Goal: Information Seeking & Learning: Learn about a topic

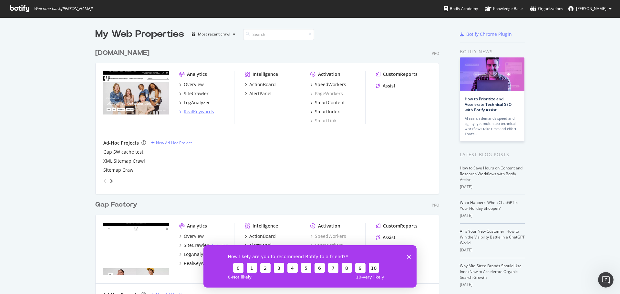
click at [204, 113] on div "RealKeywords" at bounding box center [199, 111] width 30 height 6
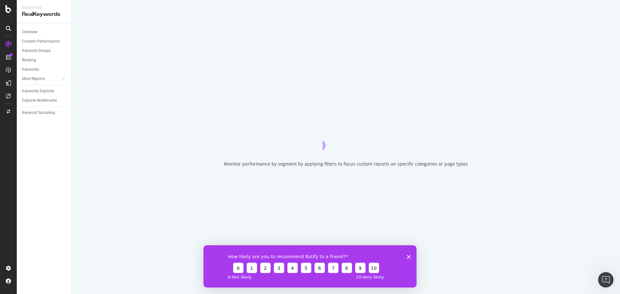
click at [411, 257] on div "How likely are you to recommend Botify to a friend? 0 1 2 3 4 5 6 7 8 9 10 0 - …" at bounding box center [309, 266] width 213 height 42
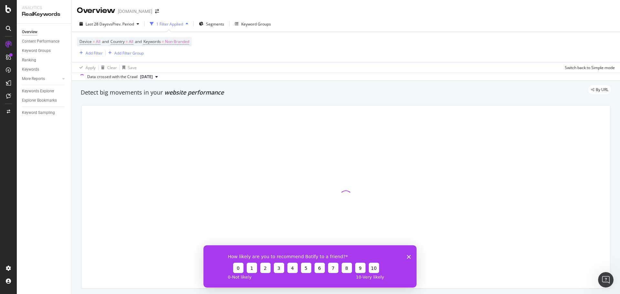
drag, startPoint x: 408, startPoint y: 256, endPoint x: 532, endPoint y: 346, distance: 152.9
click at [408, 256] on polygon "Close survey" at bounding box center [409, 257] width 4 height 4
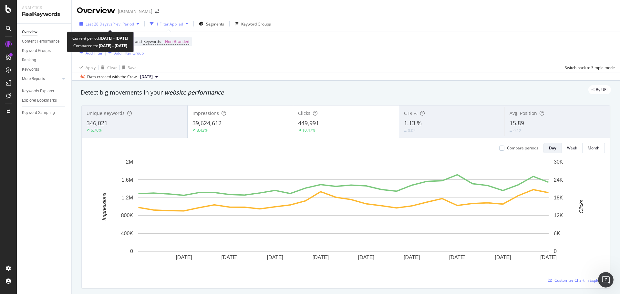
click at [113, 22] on span "vs Prev. Period" at bounding box center [121, 23] width 26 height 5
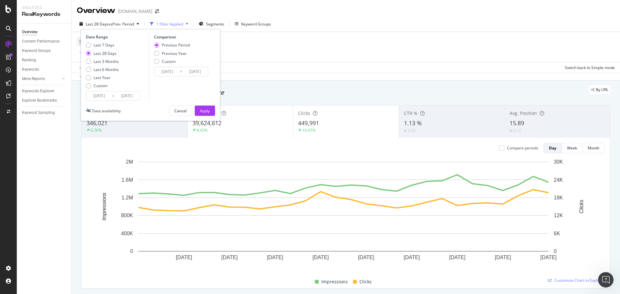
click at [95, 97] on input "[DATE]" at bounding box center [99, 95] width 26 height 9
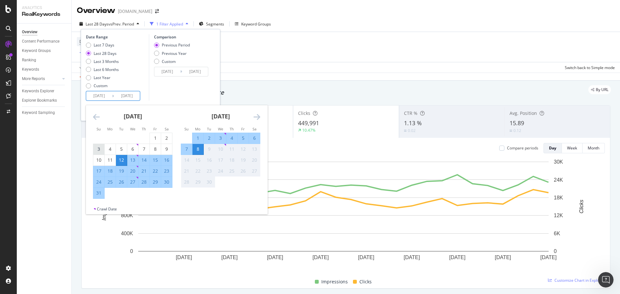
click at [97, 148] on div "3" at bounding box center [98, 149] width 11 height 6
type input "[DATE]"
click at [169, 184] on div "30" at bounding box center [166, 182] width 11 height 6
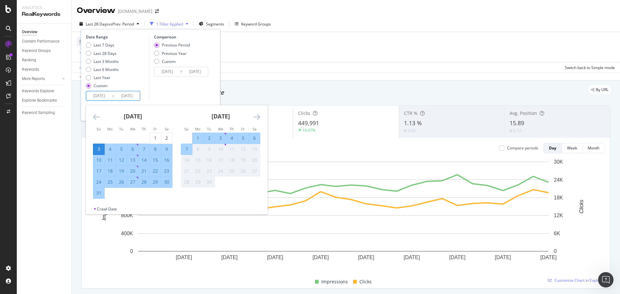
type input "[DATE]"
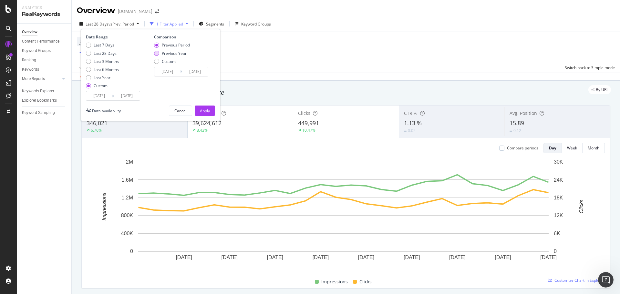
click at [169, 54] on div "Previous Year" at bounding box center [174, 53] width 25 height 5
type input "[DATE]"
click at [204, 111] on div "Apply" at bounding box center [205, 110] width 10 height 5
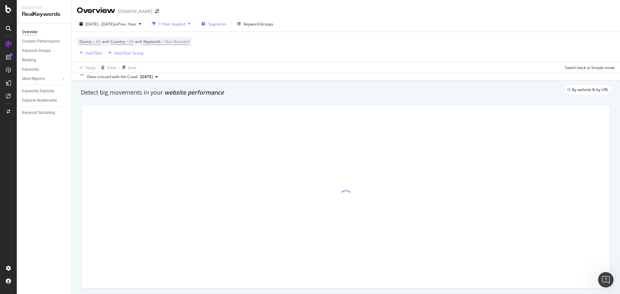
click at [226, 25] on span "Segments" at bounding box center [217, 23] width 18 height 5
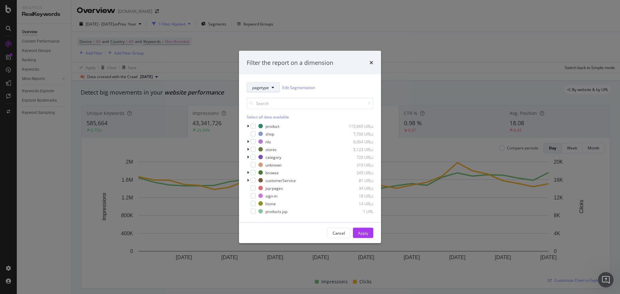
click at [268, 88] on span "pagetype" at bounding box center [260, 87] width 17 height 5
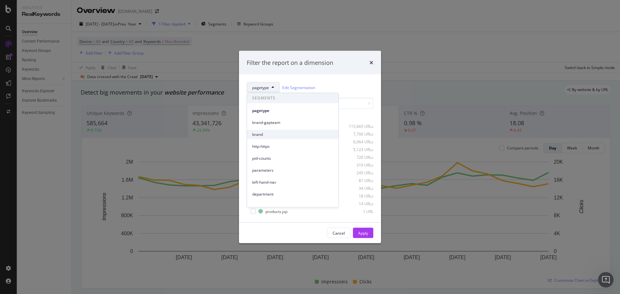
click at [273, 131] on div "brand" at bounding box center [292, 134] width 91 height 9
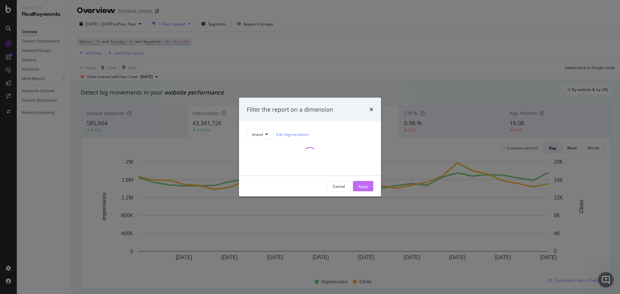
click at [365, 181] on div "Apply" at bounding box center [363, 186] width 10 height 10
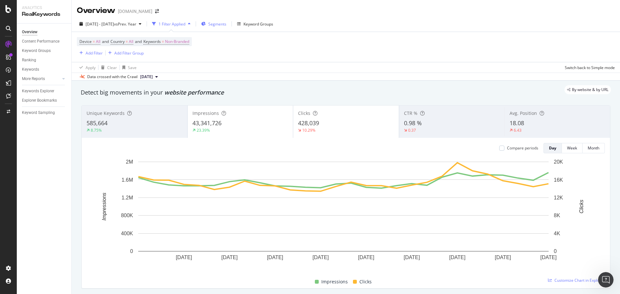
click at [226, 24] on span "Segments" at bounding box center [217, 23] width 18 height 5
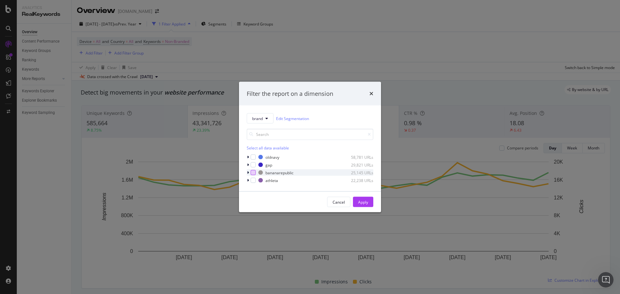
click at [255, 173] on div "modal" at bounding box center [253, 172] width 5 height 5
click at [362, 201] on div "Apply" at bounding box center [363, 201] width 10 height 5
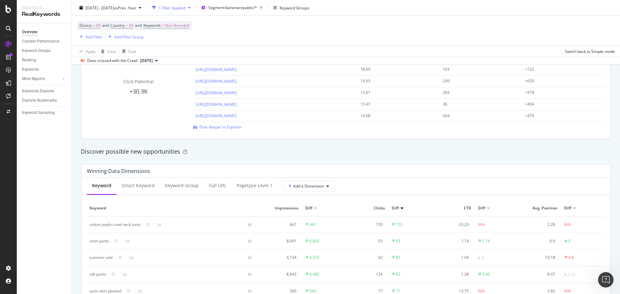
scroll to position [549, 0]
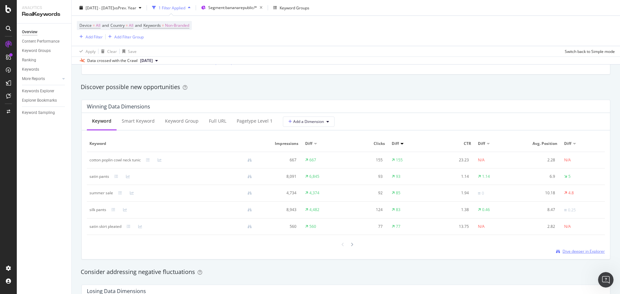
click at [569, 252] on span "Dive deeper in Explorer" at bounding box center [584, 251] width 42 height 5
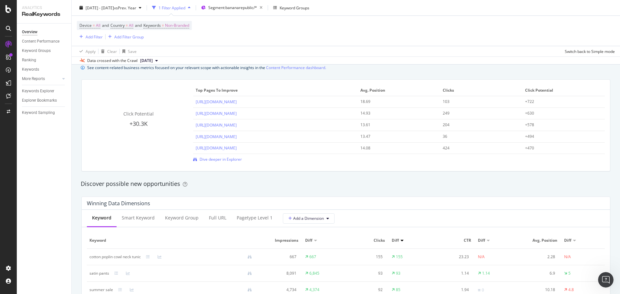
scroll to position [548, 0]
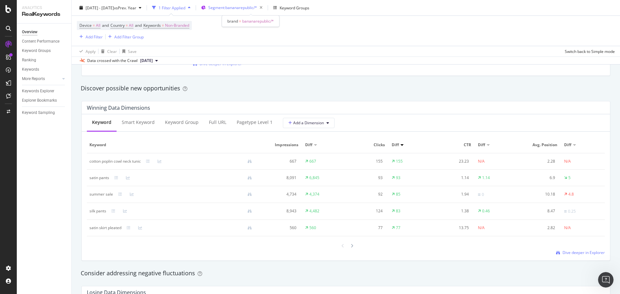
click at [232, 7] on span "Segment: bananarepublic/*" at bounding box center [232, 7] width 49 height 5
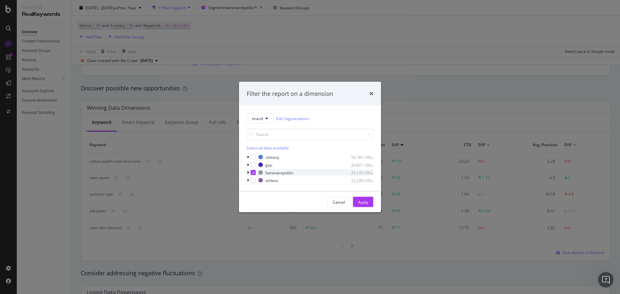
click at [252, 170] on div "modal" at bounding box center [253, 172] width 5 height 5
click at [253, 158] on div "modal" at bounding box center [253, 157] width 5 height 5
click at [358, 200] on div "Apply" at bounding box center [363, 201] width 10 height 5
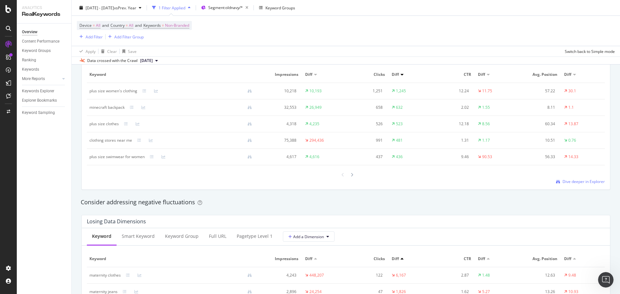
scroll to position [614, 0]
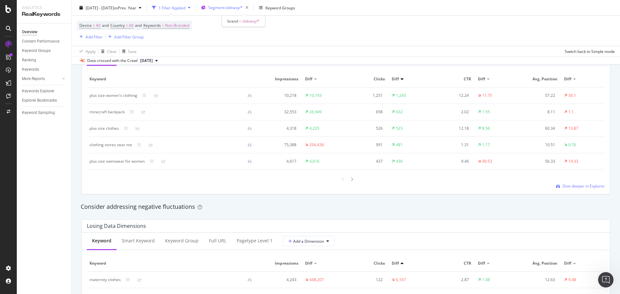
click at [240, 10] on span "Segment: oldnavy/*" at bounding box center [225, 7] width 35 height 5
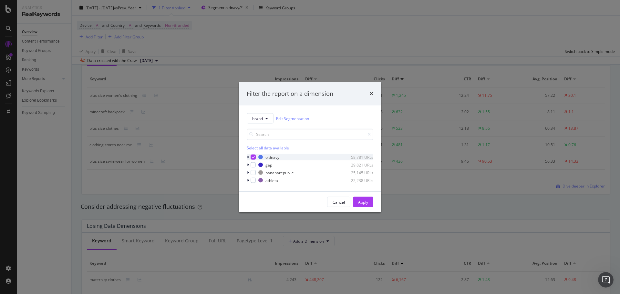
click at [250, 156] on div "modal" at bounding box center [249, 157] width 4 height 6
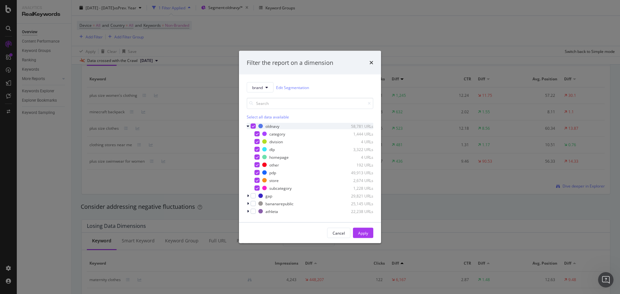
click at [253, 127] on icon "modal" at bounding box center [253, 126] width 3 height 3
click at [251, 197] on div "modal" at bounding box center [253, 195] width 5 height 5
click at [362, 236] on div "Apply" at bounding box center [363, 233] width 10 height 10
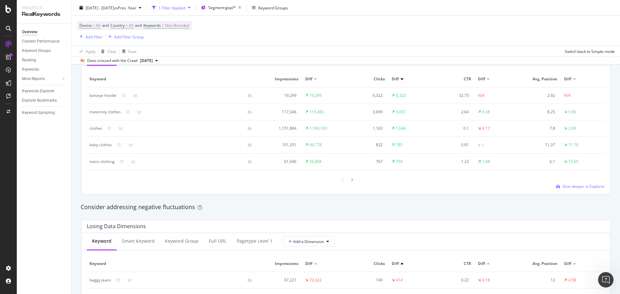
click at [609, 114] on div "Winning Data Dimensions Keyword Smart Keyword Keyword Group Full URL pagetype L…" at bounding box center [345, 115] width 537 height 170
click at [102, 199] on div "Winning Data Dimensions Keyword Smart Keyword Keyword Group Full URL pagetype L…" at bounding box center [345, 115] width 537 height 170
click at [348, 21] on div "Device = All and Country = All and Keywords = Non-Branded Add Filter Add Filter…" at bounding box center [346, 31] width 538 height 30
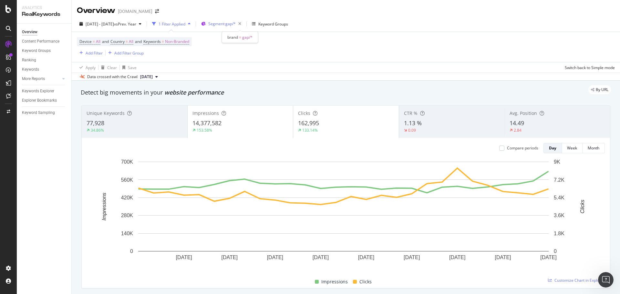
click at [233, 25] on span "Segment: gap/*" at bounding box center [221, 23] width 27 height 5
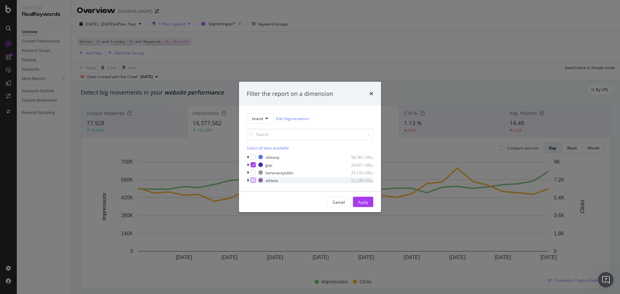
click at [252, 180] on div "modal" at bounding box center [253, 180] width 5 height 5
drag, startPoint x: 253, startPoint y: 164, endPoint x: 306, endPoint y: 177, distance: 54.7
click at [253, 164] on icon "modal" at bounding box center [253, 164] width 3 height 3
click at [368, 201] on button "Apply" at bounding box center [363, 202] width 20 height 10
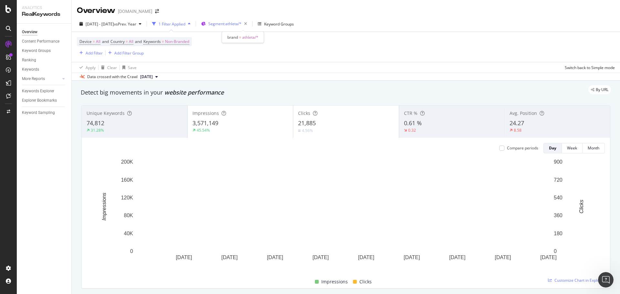
click at [242, 23] on span "Segment: athleta/*" at bounding box center [224, 23] width 33 height 5
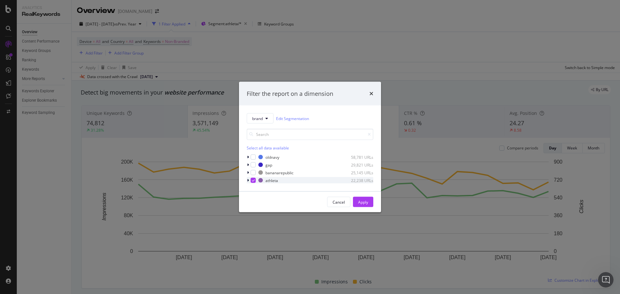
click at [252, 182] on div "modal" at bounding box center [253, 180] width 5 height 5
click at [253, 174] on div "modal" at bounding box center [253, 172] width 5 height 5
drag, startPoint x: 358, startPoint y: 202, endPoint x: 12, endPoint y: 145, distance: 350.7
click at [358, 202] on div "Apply" at bounding box center [363, 201] width 10 height 5
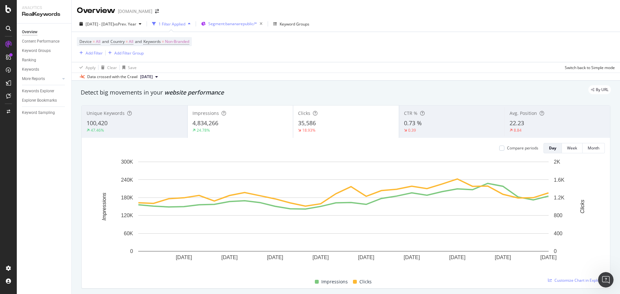
click at [246, 24] on span "Segment: bananarepublic/*" at bounding box center [232, 23] width 49 height 5
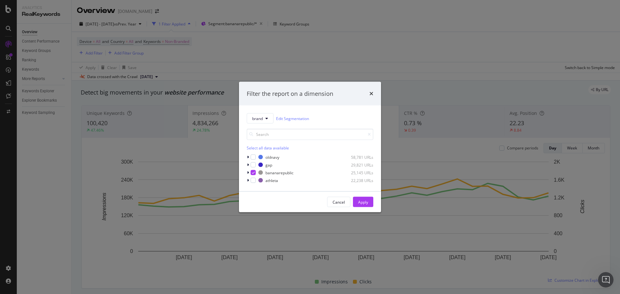
drag, startPoint x: 433, startPoint y: 78, endPoint x: 410, endPoint y: 90, distance: 25.9
click at [431, 79] on div "Filter the report on a dimension brand Edit Segmentation Select all data availa…" at bounding box center [310, 147] width 620 height 294
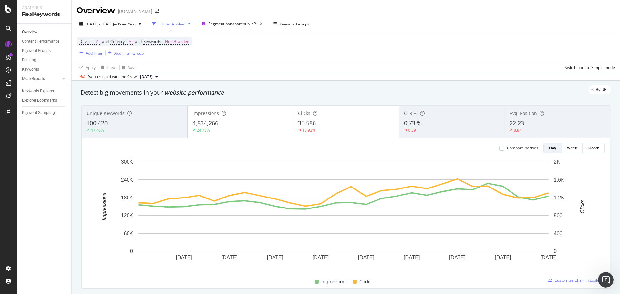
click at [497, 73] on div "Data crossed with the Crawl [DATE]" at bounding box center [346, 77] width 548 height 8
click at [160, 43] on span "Keywords" at bounding box center [151, 41] width 17 height 5
click at [180, 57] on div "button" at bounding box center [184, 57] width 8 height 4
click at [375, 52] on div "Device = All and Country = All and Keywords = Non-Branded Add Filter Add Filter…" at bounding box center [346, 47] width 538 height 30
click at [257, 24] on span "Segment: bananarepublic/*" at bounding box center [232, 23] width 49 height 5
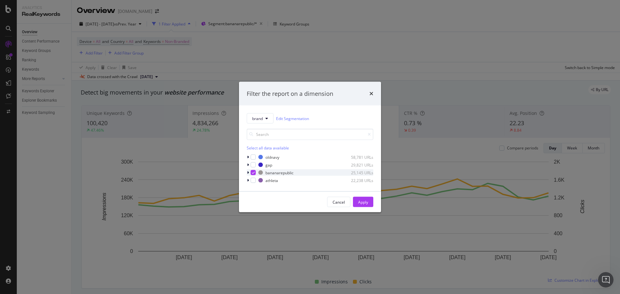
click at [254, 171] on icon "modal" at bounding box center [253, 172] width 3 height 3
click at [363, 202] on div "Apply" at bounding box center [363, 201] width 10 height 5
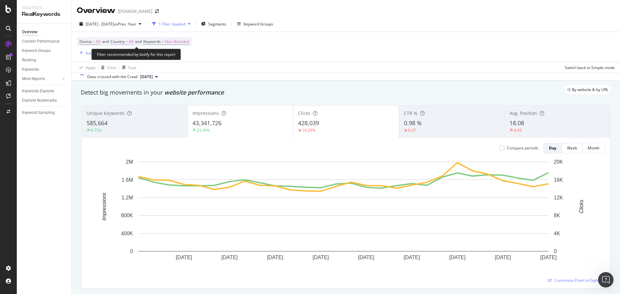
click at [124, 40] on span "Country" at bounding box center [117, 41] width 14 height 5
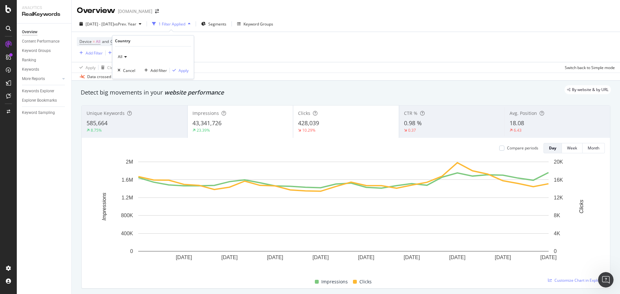
click at [125, 57] on icon at bounding box center [124, 57] width 5 height 4
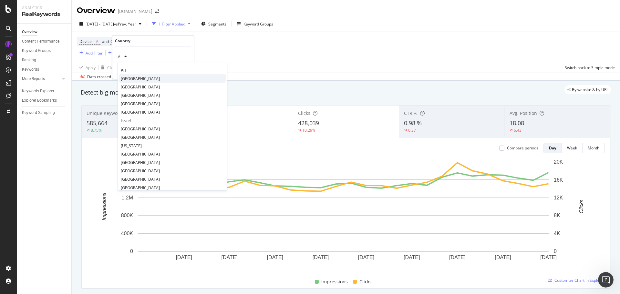
click at [152, 80] on span "[GEOGRAPHIC_DATA]" at bounding box center [140, 78] width 39 height 5
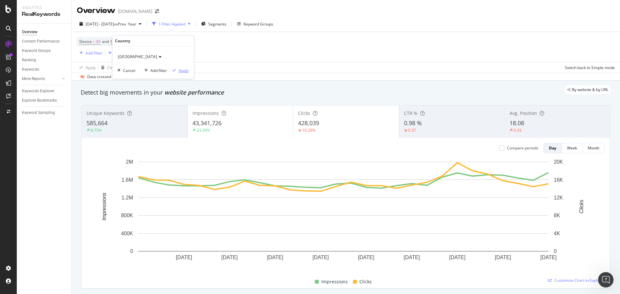
click at [183, 70] on div "Apply" at bounding box center [184, 70] width 10 height 5
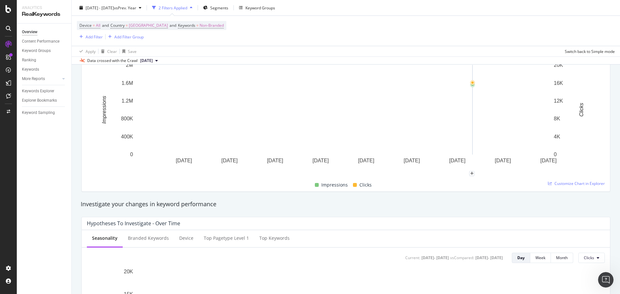
scroll to position [194, 0]
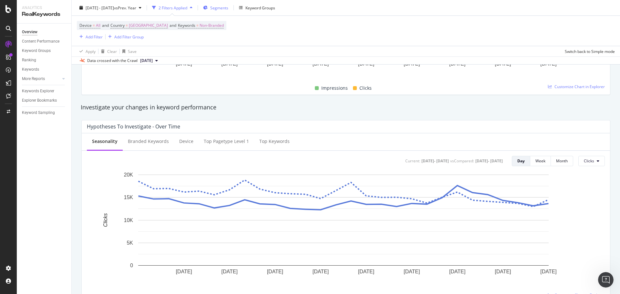
click at [228, 5] on span "Segments" at bounding box center [219, 7] width 18 height 5
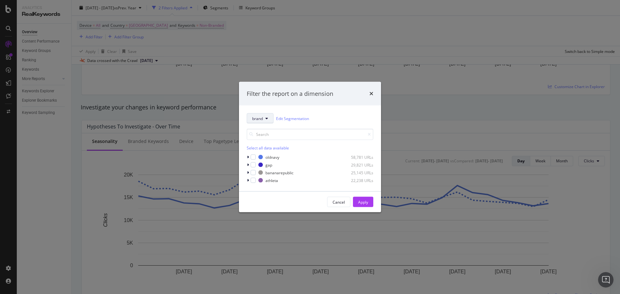
click at [262, 121] on button "brand" at bounding box center [260, 118] width 27 height 10
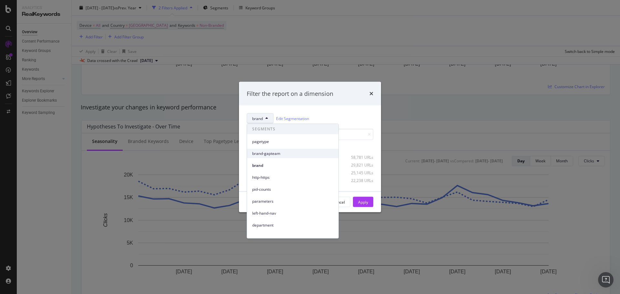
click at [264, 153] on span "brand-gapteam" at bounding box center [292, 154] width 81 height 6
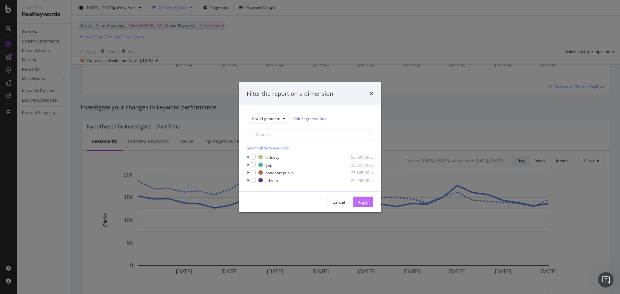
click at [368, 201] on div "Apply" at bounding box center [363, 201] width 10 height 5
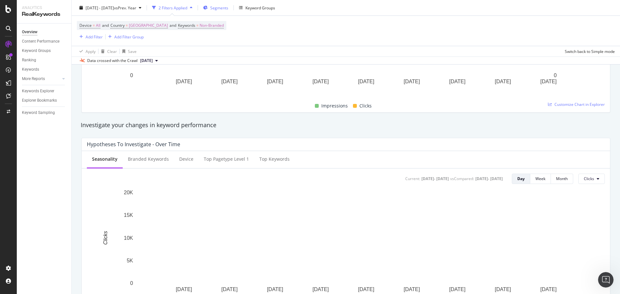
scroll to position [97, 0]
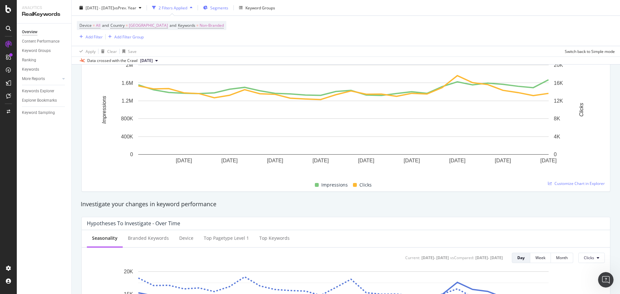
click at [228, 11] on div "Segments" at bounding box center [215, 8] width 25 height 10
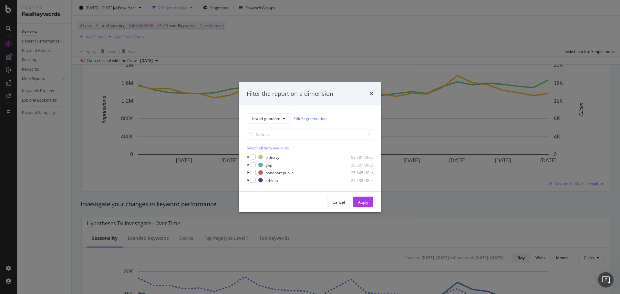
drag, startPoint x: 255, startPoint y: 174, endPoint x: 376, endPoint y: 191, distance: 121.9
click at [256, 174] on div "bananarepublic 25,145 URLs" at bounding box center [310, 173] width 127 height 6
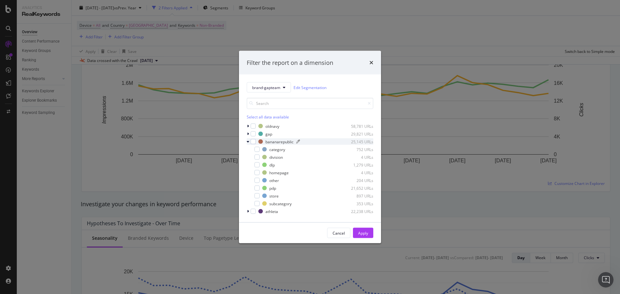
drag, startPoint x: 251, startPoint y: 140, endPoint x: 259, endPoint y: 141, distance: 7.9
click at [253, 140] on div "modal" at bounding box center [253, 141] width 5 height 5
click at [362, 232] on div "Apply" at bounding box center [363, 232] width 10 height 5
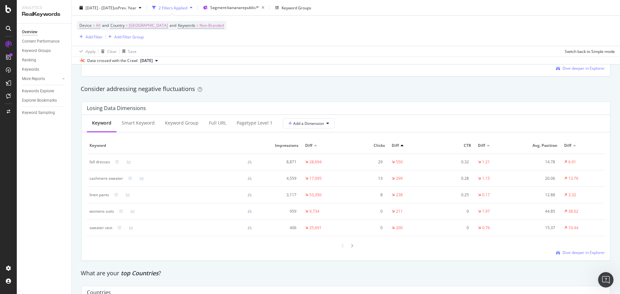
scroll to position [743, 0]
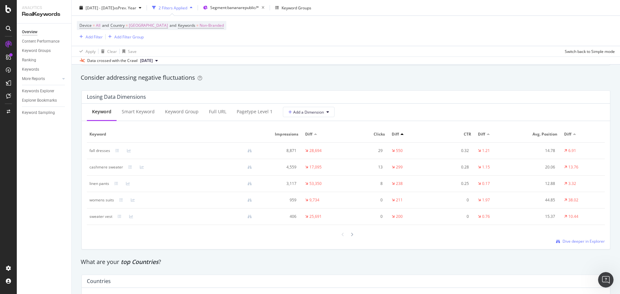
click at [573, 134] on div at bounding box center [574, 134] width 3 height 2
click at [585, 246] on span "Dive deeper in Explorer" at bounding box center [584, 242] width 42 height 5
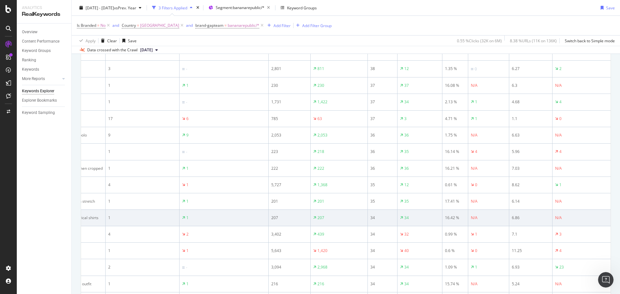
scroll to position [892, 0]
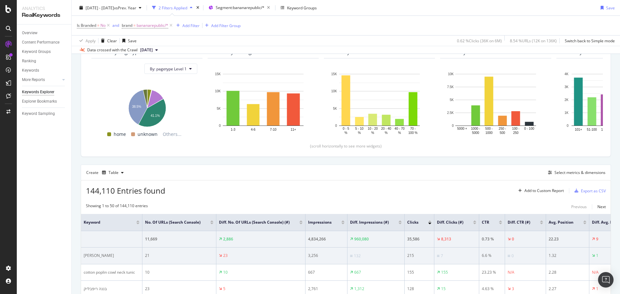
scroll to position [129, 0]
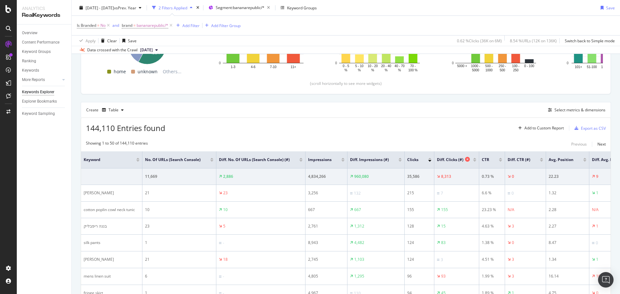
click at [473, 159] on div "Diff. Clicks (#)" at bounding box center [455, 160] width 36 height 6
click at [476, 158] on div at bounding box center [474, 159] width 3 height 2
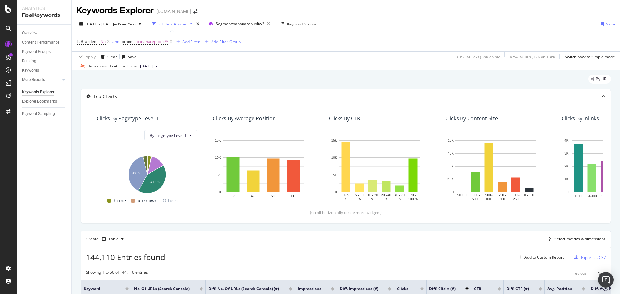
click at [525, 80] on div "By URL" at bounding box center [346, 82] width 530 height 14
click at [243, 22] on span "Segment: bananarepublic/*" at bounding box center [240, 23] width 49 height 5
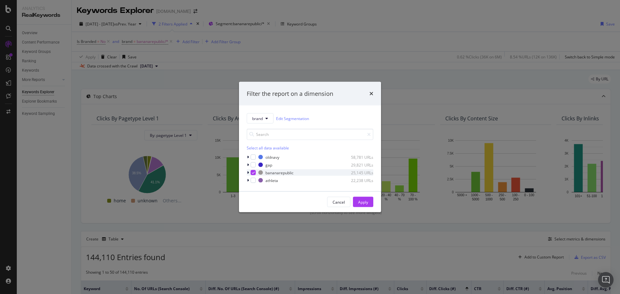
click at [254, 174] on icon "modal" at bounding box center [253, 172] width 3 height 3
click at [253, 157] on div "modal" at bounding box center [253, 157] width 5 height 5
click at [332, 202] on button "Cancel" at bounding box center [338, 202] width 23 height 10
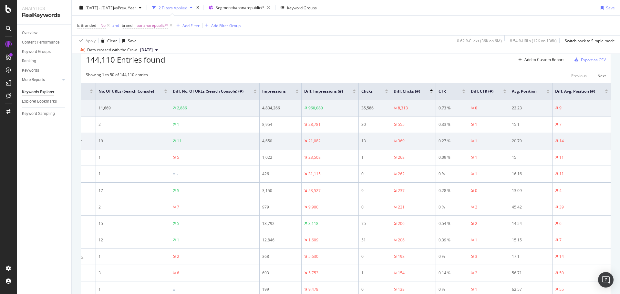
scroll to position [190, 0]
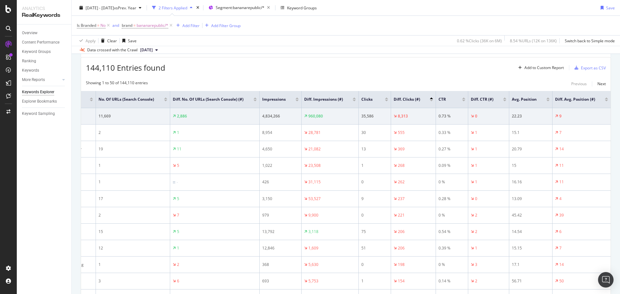
click at [605, 101] on div at bounding box center [606, 100] width 3 height 4
click at [605, 101] on div at bounding box center [606, 101] width 3 height 2
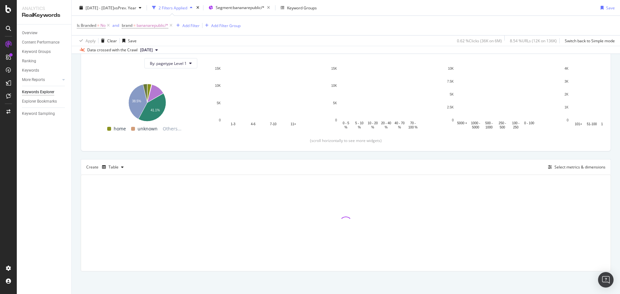
scroll to position [72, 0]
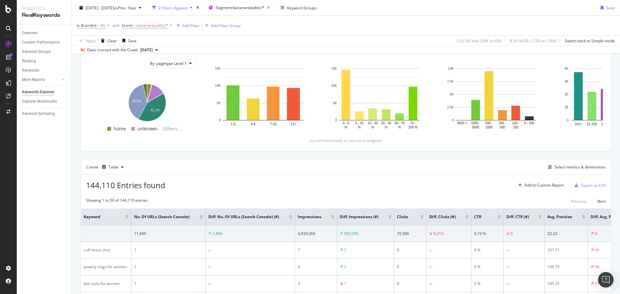
drag, startPoint x: 393, startPoint y: 78, endPoint x: 404, endPoint y: 93, distance: 18.5
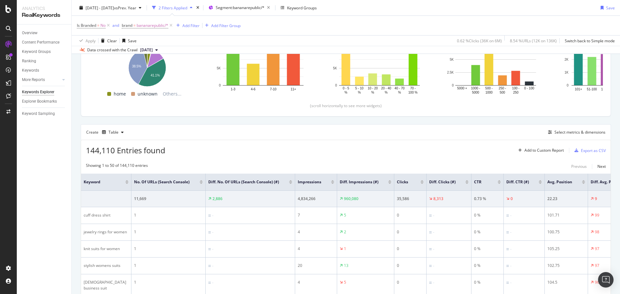
scroll to position [100, 0]
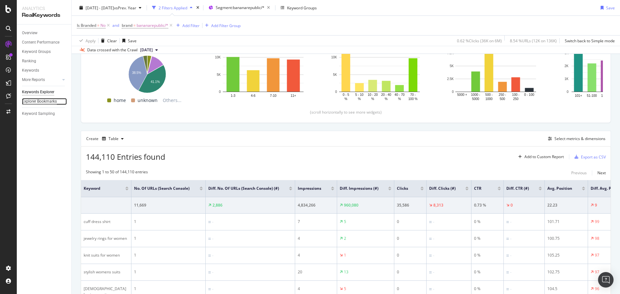
click at [41, 102] on div "Explorer Bookmarks" at bounding box center [39, 101] width 35 height 7
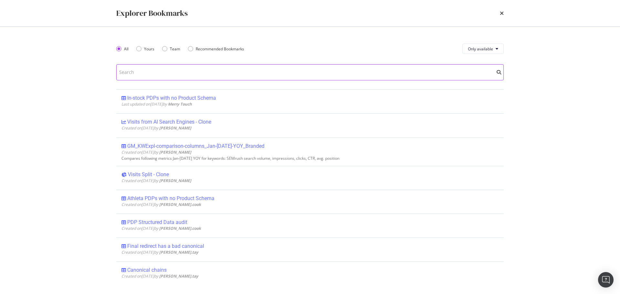
drag, startPoint x: 41, startPoint y: 102, endPoint x: 271, endPoint y: 68, distance: 232.8
click at [271, 68] on input "modal" at bounding box center [309, 72] width 387 height 16
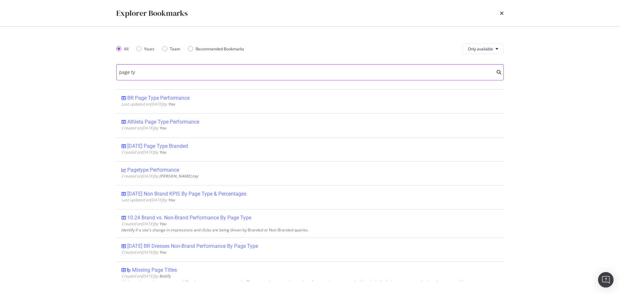
click at [271, 68] on input "page ty" at bounding box center [309, 72] width 387 height 16
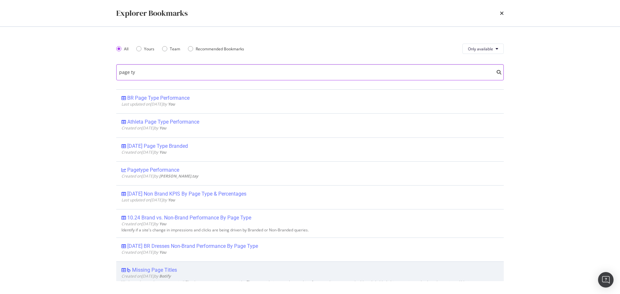
click at [227, 74] on input "page ty" at bounding box center [309, 72] width 387 height 16
type input "page ty"
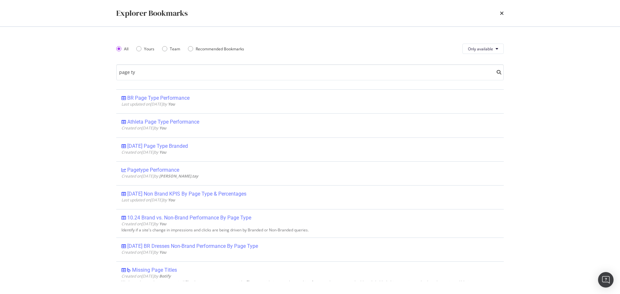
drag, startPoint x: 177, startPoint y: 100, endPoint x: 343, endPoint y: 279, distance: 243.8
click at [177, 100] on div "BR Page Type Performance" at bounding box center [158, 98] width 62 height 6
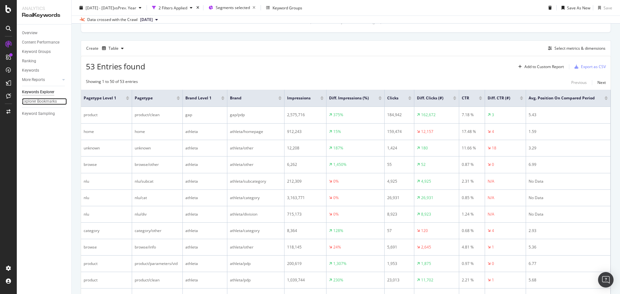
scroll to position [129, 0]
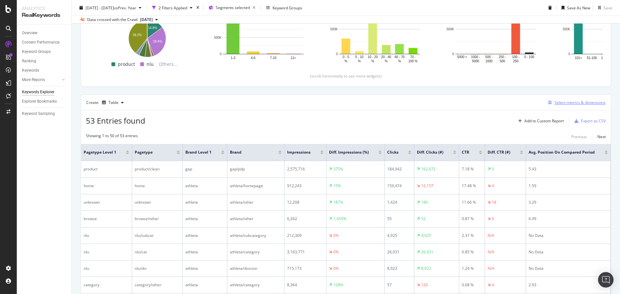
click at [579, 103] on div "Select metrics & dimensions" at bounding box center [579, 102] width 51 height 5
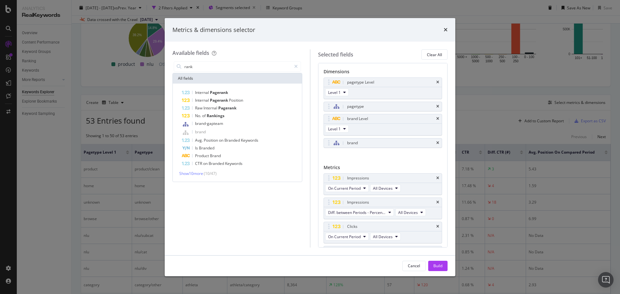
type input "rank"
click at [492, 5] on div "Metrics & dimensions selector Available fields rank All fields Internal Pageran…" at bounding box center [310, 147] width 620 height 294
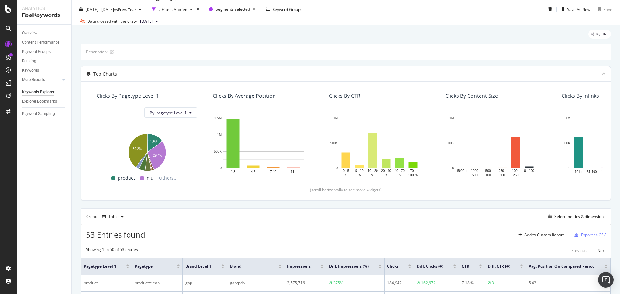
scroll to position [0, 0]
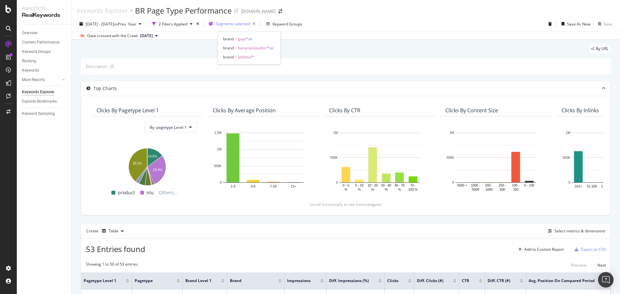
click at [256, 28] on div "Segments selected" at bounding box center [237, 23] width 42 height 9
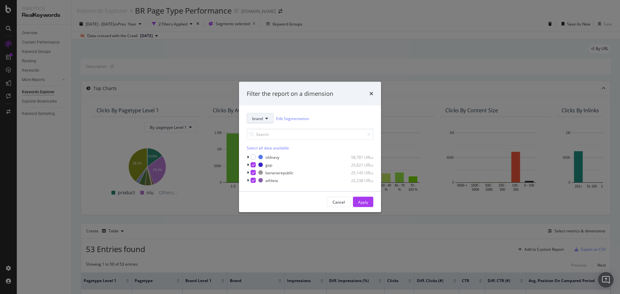
click at [268, 120] on button "brand" at bounding box center [260, 118] width 27 height 10
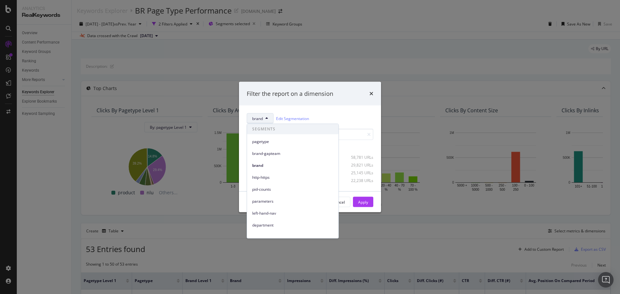
click at [442, 25] on div "Filter the report on a dimension brand Edit Segmentation Select all data availa…" at bounding box center [310, 147] width 620 height 294
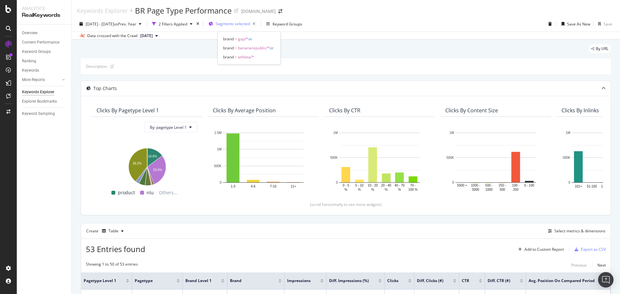
click at [244, 24] on span "Segments selected" at bounding box center [233, 23] width 34 height 5
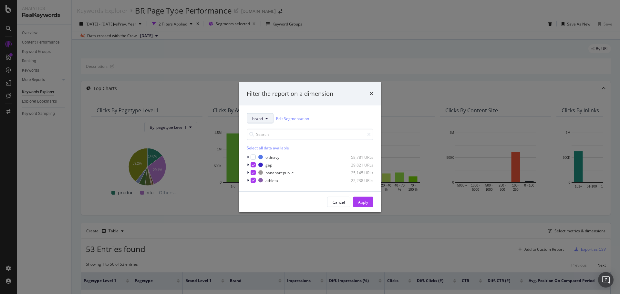
click at [259, 120] on span "brand" at bounding box center [257, 118] width 11 height 5
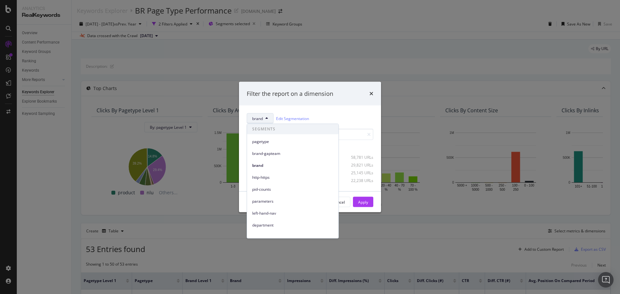
click at [346, 117] on div "brand Edit Segmentation" at bounding box center [310, 118] width 127 height 10
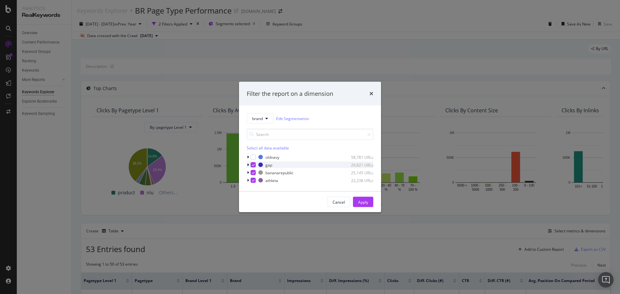
click at [247, 165] on icon "modal" at bounding box center [248, 165] width 2 height 4
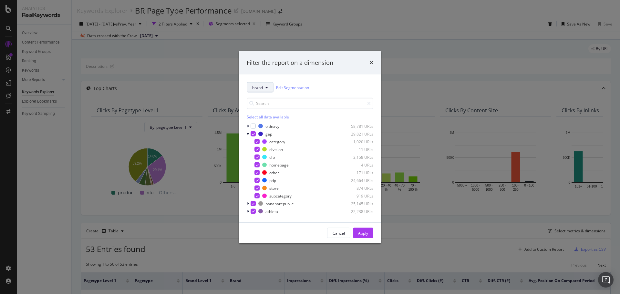
click at [264, 90] on button "brand" at bounding box center [260, 87] width 27 height 10
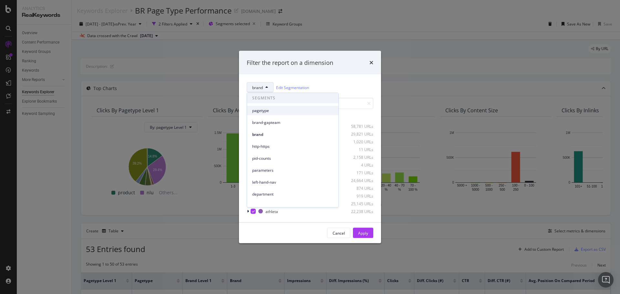
click at [261, 111] on span "pagetype" at bounding box center [292, 111] width 81 height 6
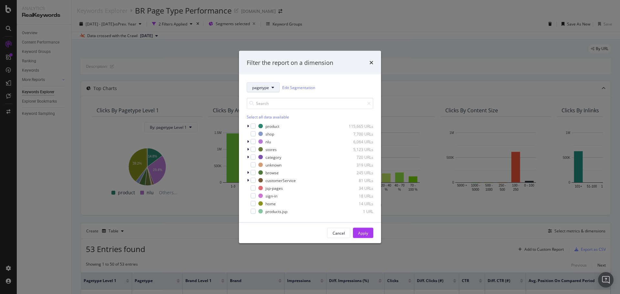
click at [268, 88] on span "pagetype" at bounding box center [260, 87] width 17 height 5
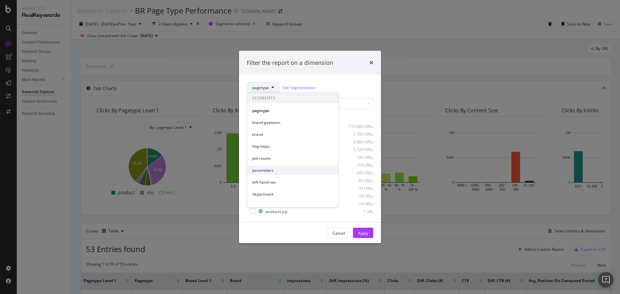
click at [285, 171] on span "parameters" at bounding box center [292, 171] width 81 height 6
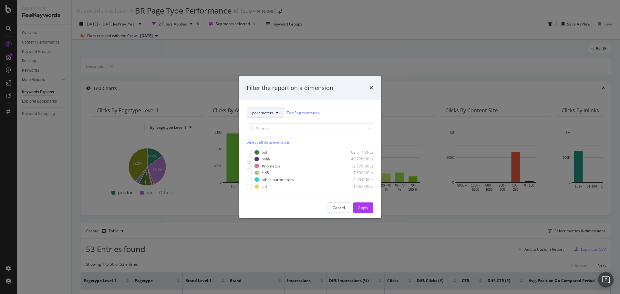
click at [267, 116] on button "parameters" at bounding box center [265, 113] width 37 height 10
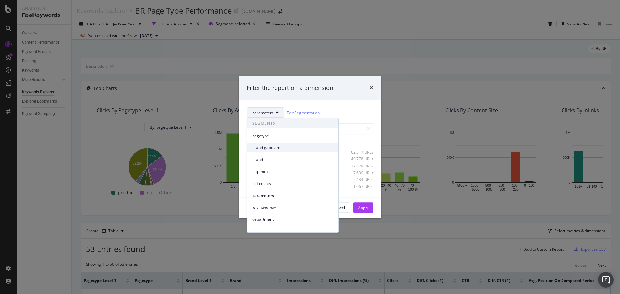
click at [274, 150] on span "brand-gapteam" at bounding box center [292, 148] width 81 height 6
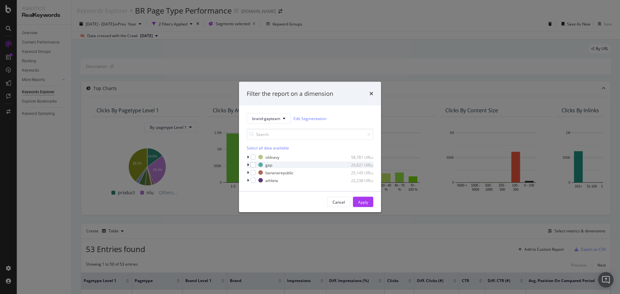
click at [248, 165] on icon "modal" at bounding box center [248, 165] width 2 height 4
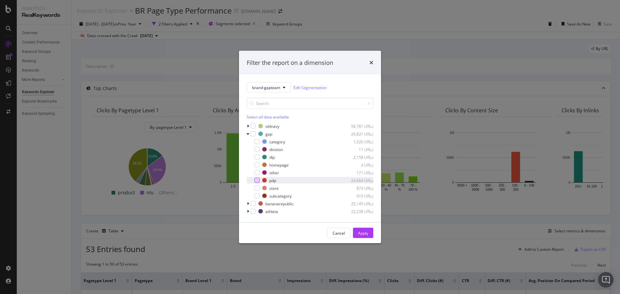
click at [256, 180] on div "modal" at bounding box center [256, 180] width 5 height 5
click at [247, 127] on icon "modal" at bounding box center [248, 126] width 2 height 4
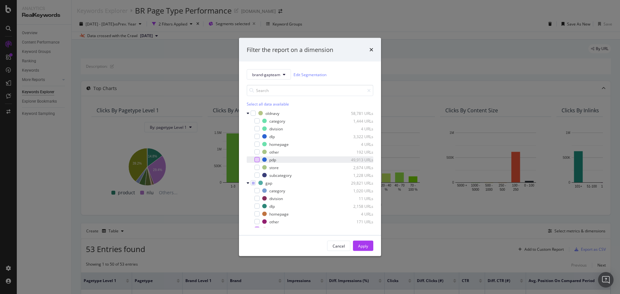
click at [257, 160] on div "modal" at bounding box center [256, 159] width 5 height 5
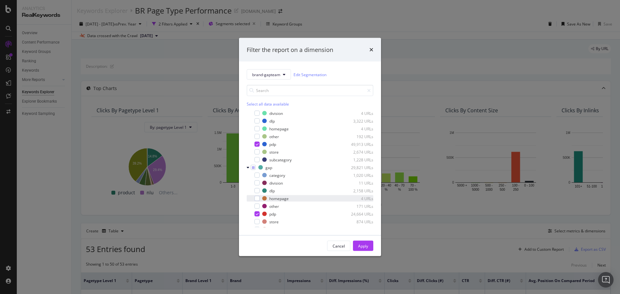
scroll to position [36, 0]
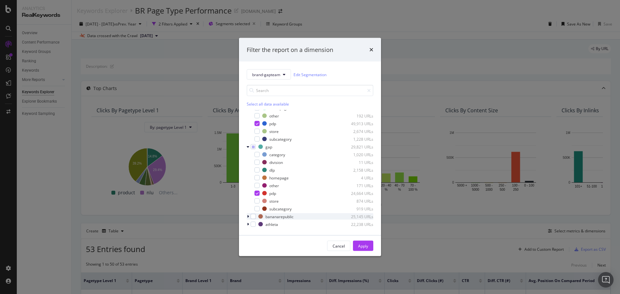
drag, startPoint x: 250, startPoint y: 216, endPoint x: 258, endPoint y: 216, distance: 8.4
click at [250, 216] on div "modal" at bounding box center [249, 216] width 4 height 6
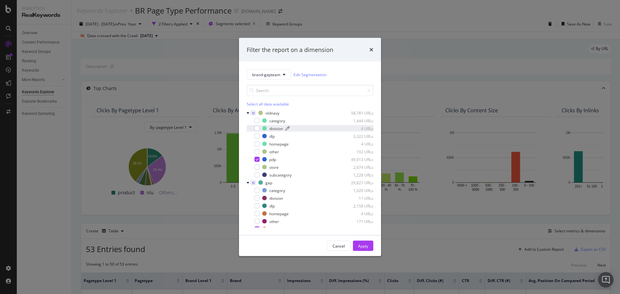
scroll to position [0, 0]
click at [337, 248] on div "Cancel" at bounding box center [339, 245] width 12 height 5
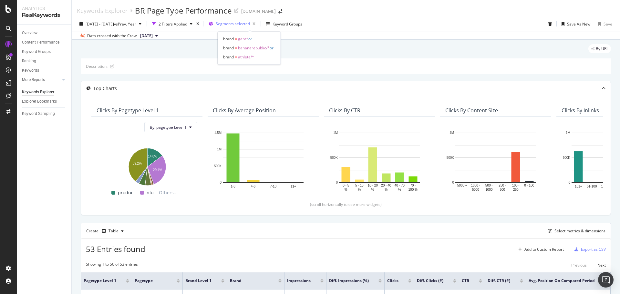
click at [250, 25] on span "Segments selected" at bounding box center [233, 23] width 34 height 5
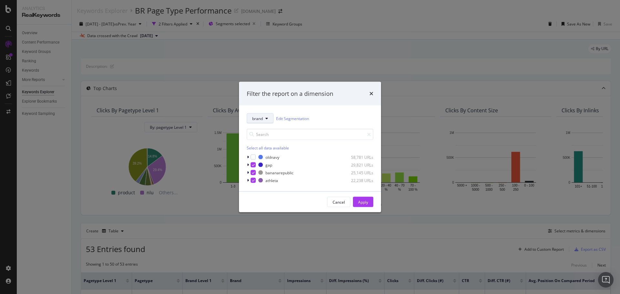
click at [258, 114] on button "brand" at bounding box center [260, 118] width 27 height 10
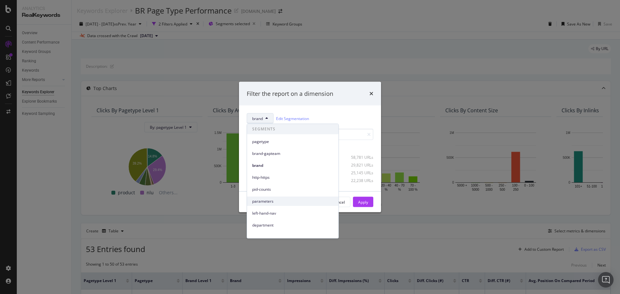
click at [286, 200] on span "parameters" at bounding box center [292, 202] width 81 height 6
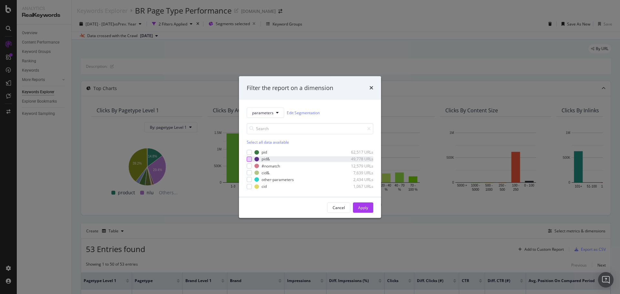
click at [249, 158] on div "modal" at bounding box center [249, 159] width 5 height 5
click at [358, 207] on div "Apply" at bounding box center [363, 207] width 10 height 5
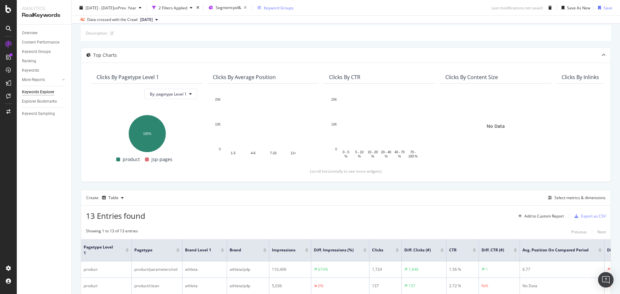
scroll to position [32, 0]
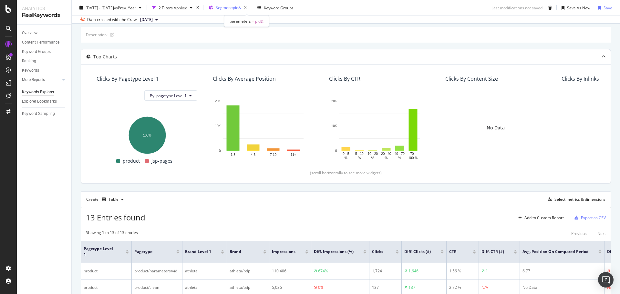
click at [240, 9] on span "Segment: pid&" at bounding box center [229, 7] width 26 height 5
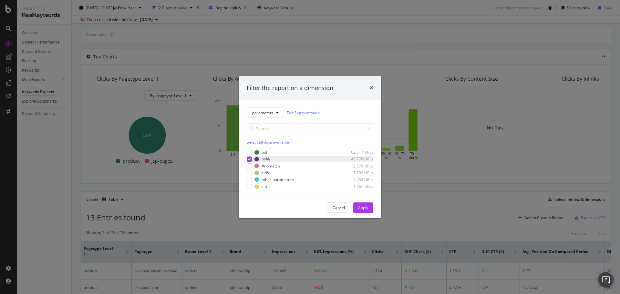
click at [250, 160] on icon "modal" at bounding box center [249, 159] width 3 height 3
click at [341, 210] on div "Cancel" at bounding box center [339, 207] width 12 height 5
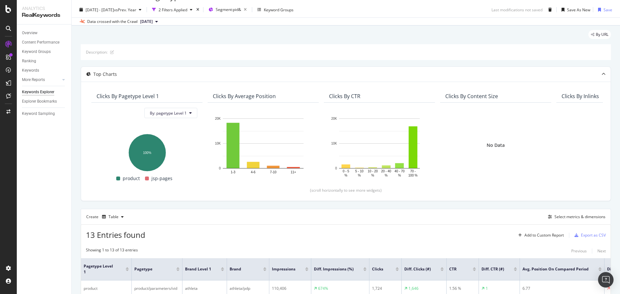
scroll to position [0, 0]
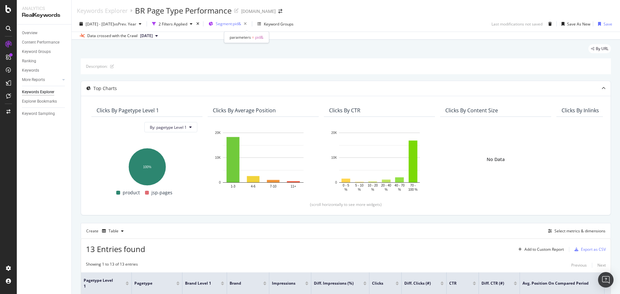
click at [241, 22] on span "Segment: pid&" at bounding box center [229, 23] width 26 height 5
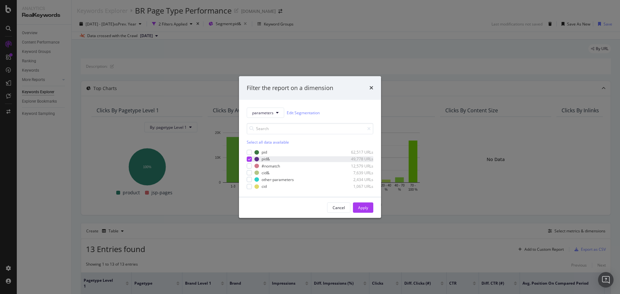
click at [251, 160] on icon "modal" at bounding box center [249, 159] width 3 height 3
click at [368, 205] on div "Apply" at bounding box center [363, 207] width 10 height 5
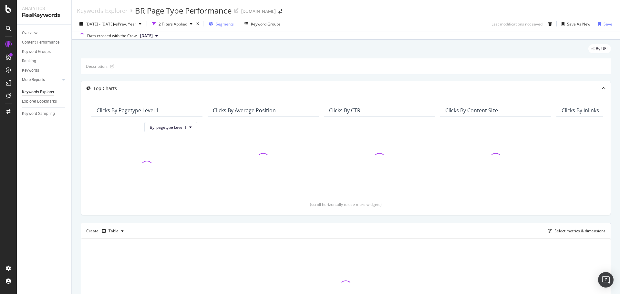
click at [234, 24] on span "Segments" at bounding box center [225, 23] width 18 height 5
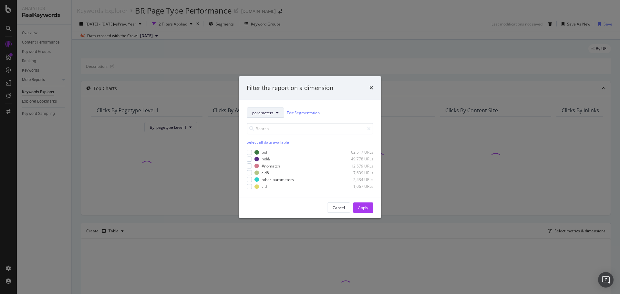
click at [276, 113] on icon "modal" at bounding box center [277, 113] width 3 height 4
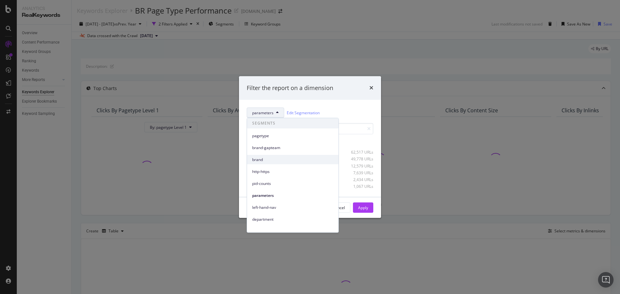
click at [270, 156] on div "brand" at bounding box center [292, 159] width 91 height 9
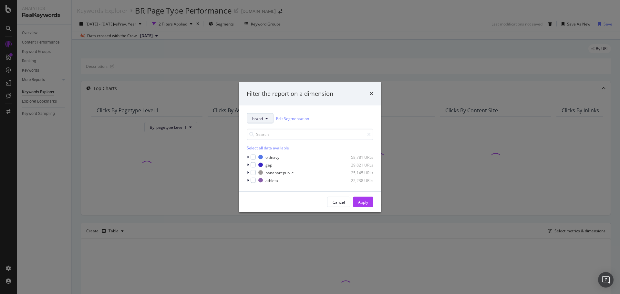
click at [265, 120] on button "brand" at bounding box center [260, 118] width 27 height 10
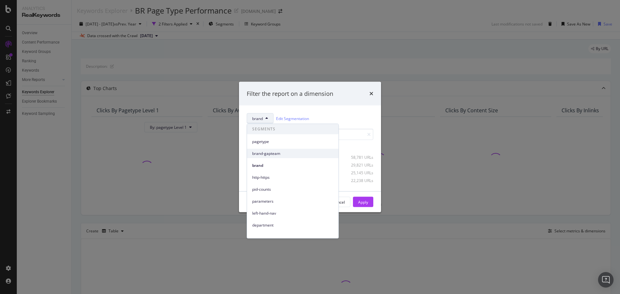
click at [279, 154] on span "brand-gapteam" at bounding box center [292, 154] width 81 height 6
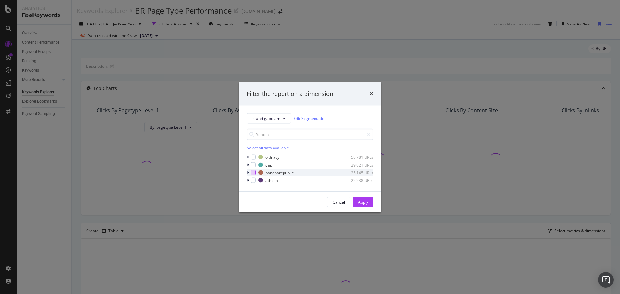
click at [253, 173] on div "modal" at bounding box center [253, 172] width 5 height 5
click at [369, 203] on button "Apply" at bounding box center [363, 202] width 20 height 10
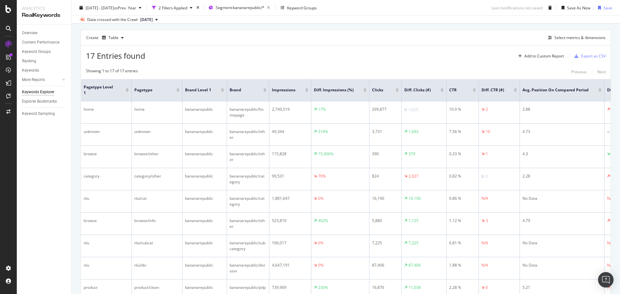
scroll to position [194, 0]
click at [49, 49] on div "Keyword Groups" at bounding box center [36, 51] width 29 height 7
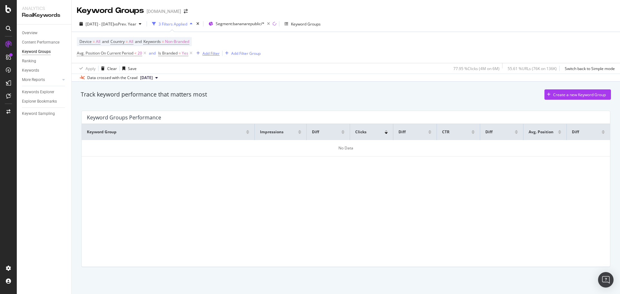
drag, startPoint x: 192, startPoint y: 52, endPoint x: 159, endPoint y: 56, distance: 33.7
click at [192, 52] on icon at bounding box center [190, 53] width 5 height 6
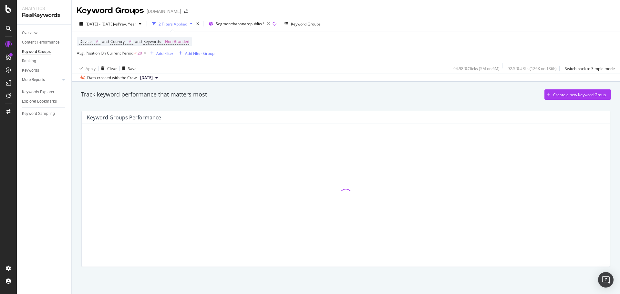
drag, startPoint x: 487, startPoint y: 89, endPoint x: 496, endPoint y: 87, distance: 8.9
click at [489, 89] on div "Track keyword performance that matters most Create a new Keyword Group" at bounding box center [345, 95] width 537 height 19
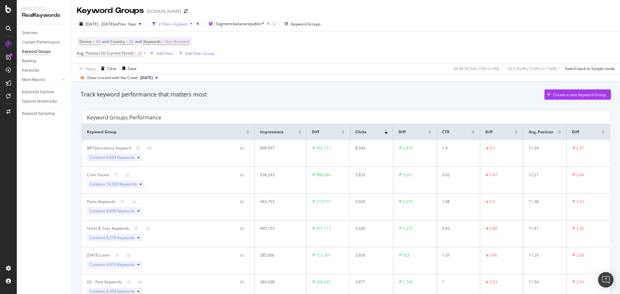
click at [602, 131] on div at bounding box center [603, 131] width 3 height 2
click at [130, 211] on icon at bounding box center [130, 211] width 3 height 4
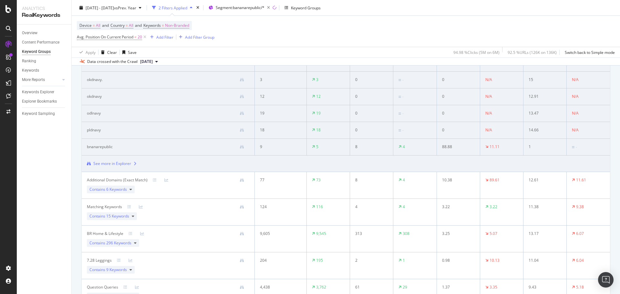
scroll to position [194, 0]
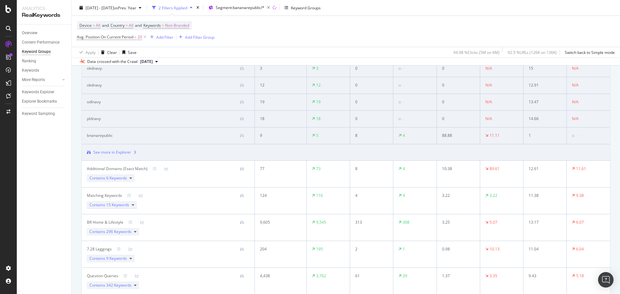
click at [122, 204] on span "15 Keywords" at bounding box center [117, 204] width 23 height 5
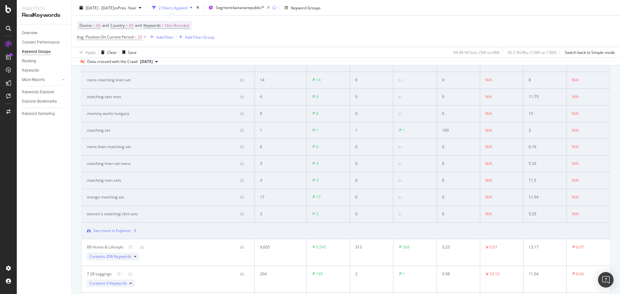
scroll to position [291, 0]
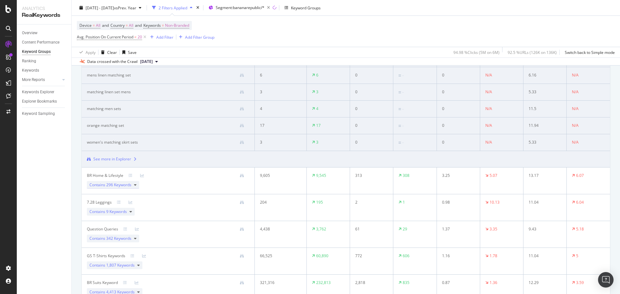
click at [130, 185] on span "296 Keywords" at bounding box center [118, 184] width 25 height 5
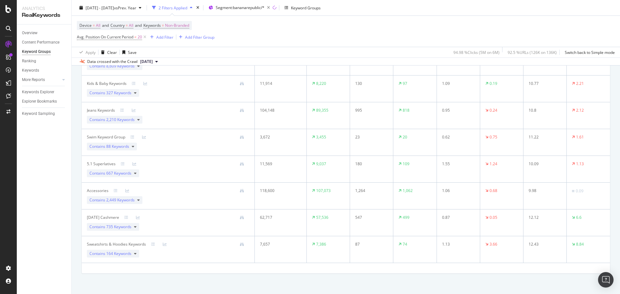
scroll to position [818, 0]
